Goal: Task Accomplishment & Management: Use online tool/utility

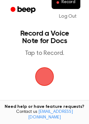
click at [47, 76] on span "button" at bounding box center [44, 76] width 35 height 35
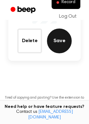
click at [61, 48] on button "Save" at bounding box center [59, 40] width 25 height 25
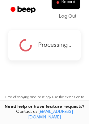
scroll to position [47, 0]
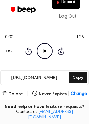
click at [46, 52] on icon "Play Audio" at bounding box center [45, 51] width 16 height 16
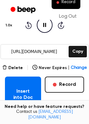
scroll to position [96, 0]
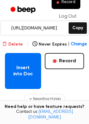
click at [16, 43] on button "Delete" at bounding box center [12, 44] width 21 height 6
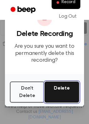
click at [54, 89] on button "Delete" at bounding box center [62, 91] width 35 height 21
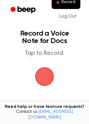
click at [47, 78] on span "button" at bounding box center [44, 76] width 24 height 24
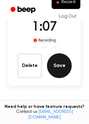
click at [57, 72] on button "Save" at bounding box center [59, 65] width 25 height 25
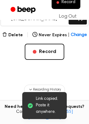
scroll to position [15, 0]
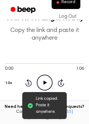
click at [43, 83] on icon "Play Audio" at bounding box center [45, 83] width 16 height 16
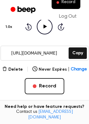
scroll to position [49, 0]
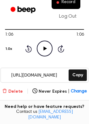
click at [17, 94] on button "Delete" at bounding box center [12, 91] width 21 height 6
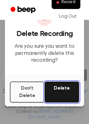
click at [65, 90] on button "Delete" at bounding box center [62, 91] width 35 height 21
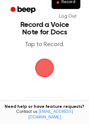
scroll to position [7, 0]
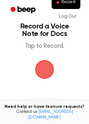
click at [40, 64] on span "button" at bounding box center [44, 69] width 17 height 17
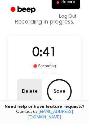
scroll to position [32, 0]
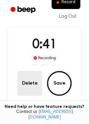
click at [34, 80] on button "Delete" at bounding box center [29, 83] width 25 height 25
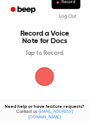
scroll to position [0, 0]
click at [39, 71] on span "button" at bounding box center [45, 76] width 20 height 20
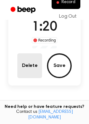
click at [39, 68] on button "Delete" at bounding box center [29, 65] width 25 height 25
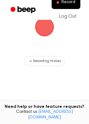
scroll to position [30, 0]
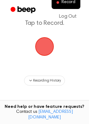
drag, startPoint x: 49, startPoint y: 45, endPoint x: 47, endPoint y: 49, distance: 3.6
click at [49, 45] on span "button" at bounding box center [44, 46] width 21 height 21
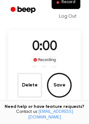
scroll to position [49, 0]
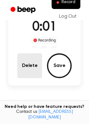
click at [29, 63] on button "Delete" at bounding box center [29, 65] width 25 height 25
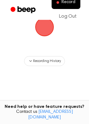
scroll to position [30, 0]
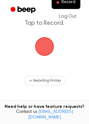
click at [43, 46] on span "button" at bounding box center [45, 46] width 20 height 20
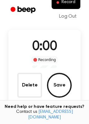
scroll to position [49, 0]
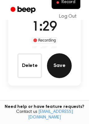
click at [59, 59] on button "Save" at bounding box center [59, 65] width 25 height 25
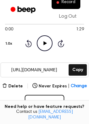
scroll to position [25, 0]
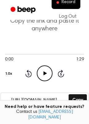
click at [44, 74] on icon at bounding box center [44, 73] width 3 height 4
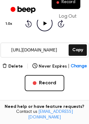
scroll to position [74, 0]
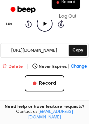
click at [19, 65] on button "Delete" at bounding box center [12, 66] width 21 height 6
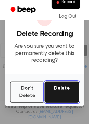
click at [63, 89] on button "Delete" at bounding box center [62, 91] width 35 height 21
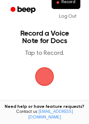
click at [49, 78] on span "button" at bounding box center [44, 76] width 22 height 22
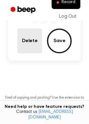
click at [28, 48] on button "Delete" at bounding box center [29, 40] width 25 height 25
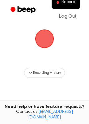
scroll to position [30, 0]
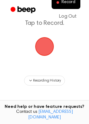
click at [55, 43] on span "button" at bounding box center [44, 46] width 21 height 21
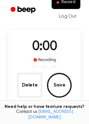
click at [45, 48] on div "0:00 Recording Delete Save" at bounding box center [44, 67] width 73 height 60
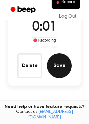
click at [63, 66] on button "Save" at bounding box center [59, 65] width 25 height 25
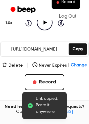
scroll to position [65, 0]
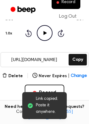
click at [45, 36] on icon "Play Audio" at bounding box center [45, 33] width 16 height 16
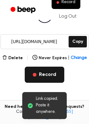
scroll to position [90, 0]
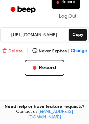
click at [11, 51] on button "Delete" at bounding box center [12, 51] width 21 height 6
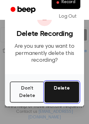
click at [67, 92] on button "Delete" at bounding box center [62, 91] width 35 height 21
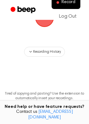
scroll to position [40, 0]
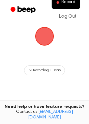
click at [47, 39] on span "button" at bounding box center [44, 36] width 22 height 22
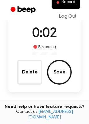
scroll to position [35, 0]
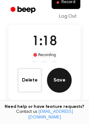
click at [54, 70] on button "Save" at bounding box center [59, 80] width 25 height 25
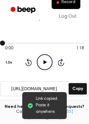
scroll to position [49, 0]
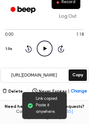
click at [46, 51] on icon "Play Audio" at bounding box center [45, 49] width 16 height 16
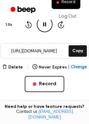
scroll to position [99, 0]
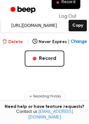
click at [14, 43] on button "Delete" at bounding box center [12, 42] width 21 height 6
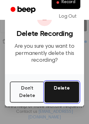
click at [53, 86] on button "Delete" at bounding box center [62, 91] width 35 height 21
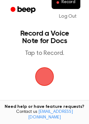
click at [48, 81] on span "button" at bounding box center [44, 76] width 22 height 22
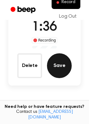
click at [60, 70] on button "Save" at bounding box center [59, 65] width 25 height 25
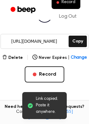
scroll to position [40, 0]
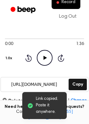
click at [39, 58] on icon "Play Audio" at bounding box center [45, 58] width 16 height 16
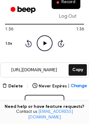
scroll to position [65, 0]
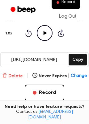
click at [15, 76] on button "Delete" at bounding box center [12, 76] width 21 height 6
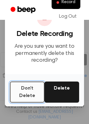
click at [21, 88] on button "Don't Delete" at bounding box center [27, 91] width 35 height 21
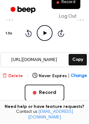
click at [16, 78] on button "Delete" at bounding box center [12, 76] width 21 height 6
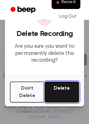
click at [54, 90] on button "Delete" at bounding box center [62, 91] width 35 height 21
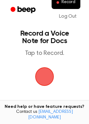
click at [36, 79] on span "button" at bounding box center [45, 76] width 34 height 34
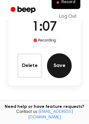
click at [57, 65] on button "Save" at bounding box center [59, 65] width 25 height 25
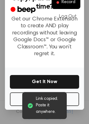
scroll to position [93, 0]
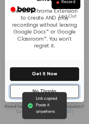
click at [40, 87] on button "No Thanks" at bounding box center [44, 91] width 69 height 14
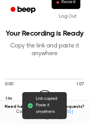
scroll to position [49, 0]
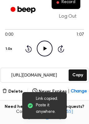
click at [44, 52] on icon "Play Audio" at bounding box center [45, 49] width 16 height 16
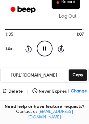
click at [39, 47] on icon "Pause Audio" at bounding box center [45, 49] width 16 height 16
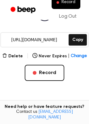
scroll to position [99, 0]
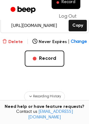
click at [19, 43] on button "Delete" at bounding box center [12, 42] width 21 height 6
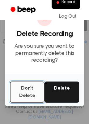
click at [29, 87] on button "Don't Delete" at bounding box center [27, 91] width 35 height 21
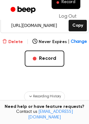
click at [17, 43] on button "Delete" at bounding box center [12, 42] width 21 height 6
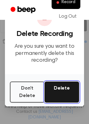
click at [58, 87] on button "Delete" at bounding box center [62, 91] width 35 height 21
